Goal: Task Accomplishment & Management: Use online tool/utility

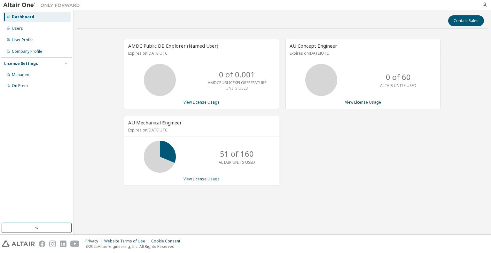
click at [328, 161] on div "AU Concept Engineer Expires on [DATE] UTC 0 of 60 ALTAIR UNITS USED View Licens…" at bounding box center [359, 115] width 161 height 153
click at [188, 180] on link "View License Usage" at bounding box center [201, 178] width 36 height 5
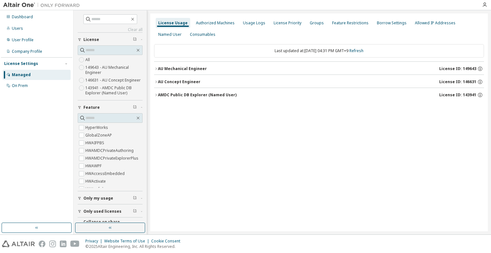
click at [156, 71] on button "AU Mechanical Engineer License ID: 149643" at bounding box center [319, 69] width 330 height 14
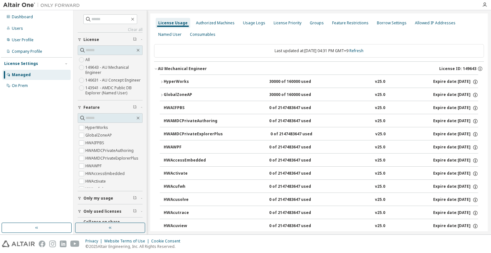
click at [162, 83] on icon "button" at bounding box center [162, 82] width 4 height 4
